Goal: Task Accomplishment & Management: Manage account settings

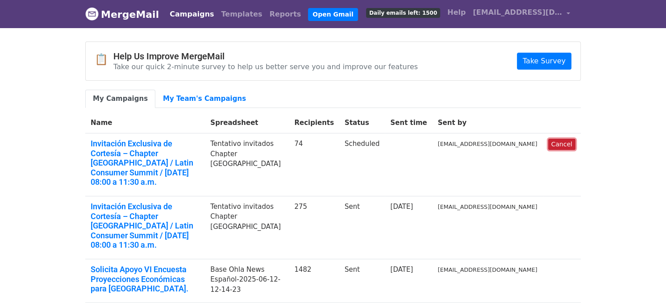
click at [560, 145] on link "Cancel" at bounding box center [561, 144] width 27 height 11
